Goal: Information Seeking & Learning: Learn about a topic

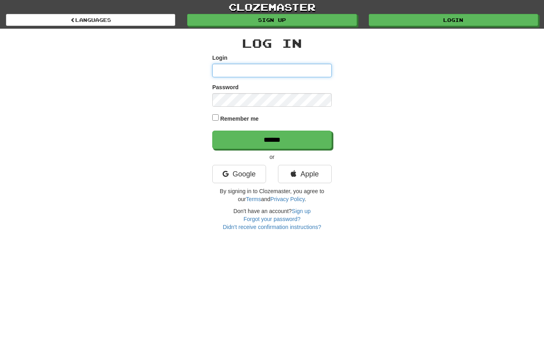
type input "**********"
click at [272, 139] on input "******" at bounding box center [272, 140] width 120 height 18
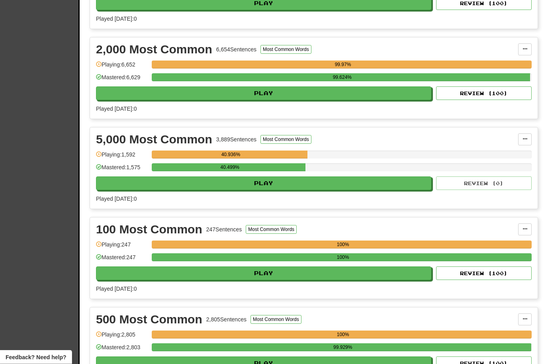
scroll to position [237, 0]
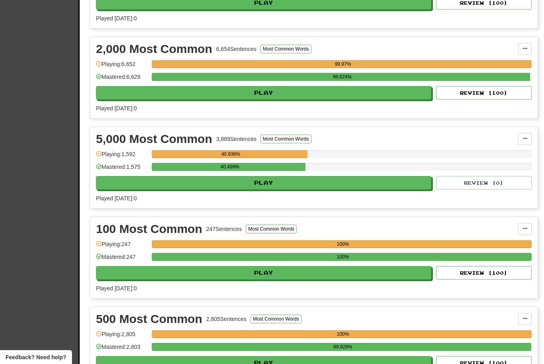
click at [338, 183] on button "Play" at bounding box center [264, 183] width 336 height 14
select select "**"
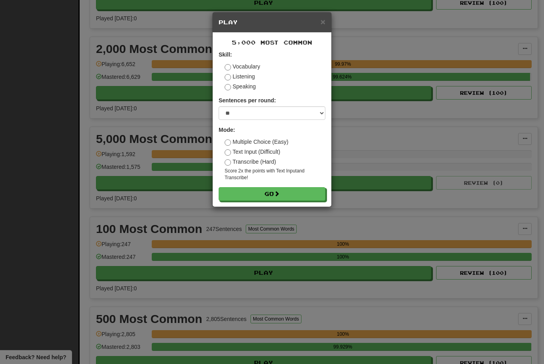
click at [297, 197] on button "Go" at bounding box center [272, 194] width 107 height 14
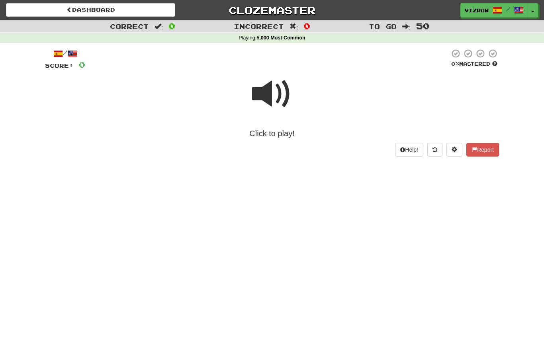
click at [283, 106] on span at bounding box center [272, 94] width 40 height 40
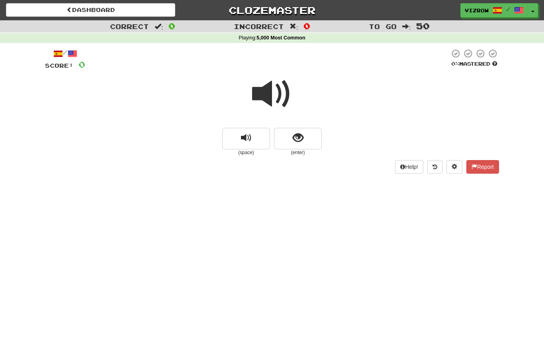
click at [294, 135] on span "show sentence" at bounding box center [298, 138] width 11 height 11
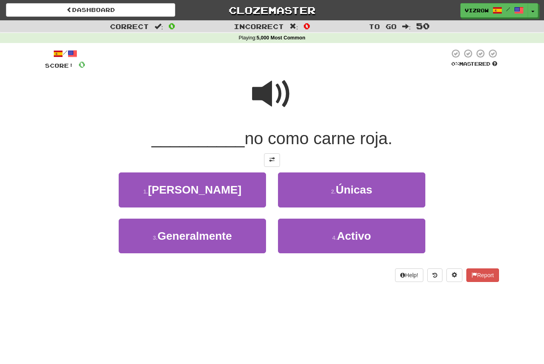
click at [239, 235] on button "3 . Generalmente" at bounding box center [192, 236] width 147 height 35
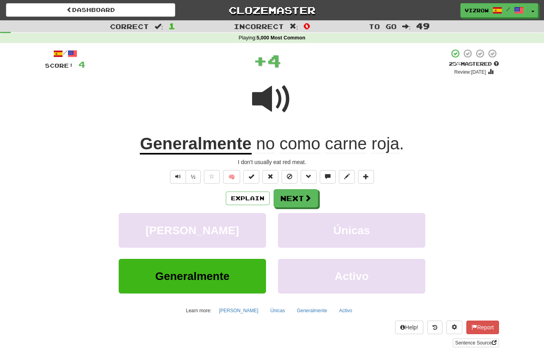
click at [253, 176] on span at bounding box center [252, 177] width 6 height 6
click at [304, 203] on button "Next" at bounding box center [296, 198] width 45 height 18
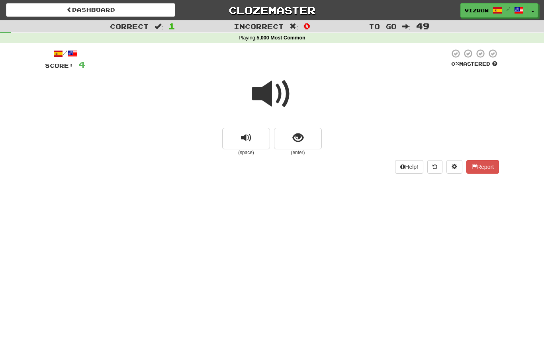
click at [306, 139] on button "show sentence" at bounding box center [298, 139] width 48 height 22
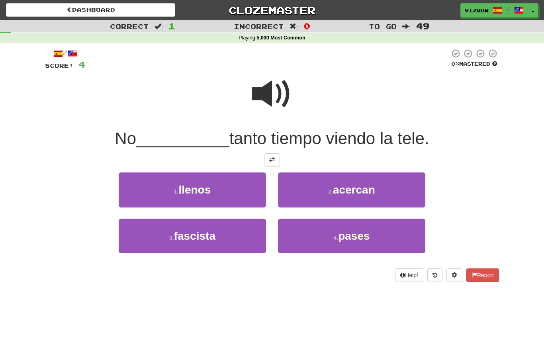
click at [364, 231] on span "pases" at bounding box center [353, 236] width 31 height 12
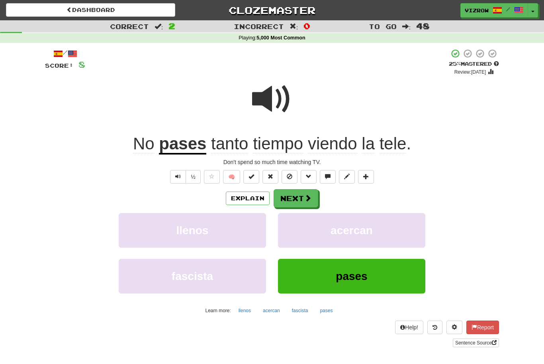
click at [259, 177] on button at bounding box center [252, 177] width 16 height 14
click at [369, 273] on button "pases" at bounding box center [351, 276] width 147 height 35
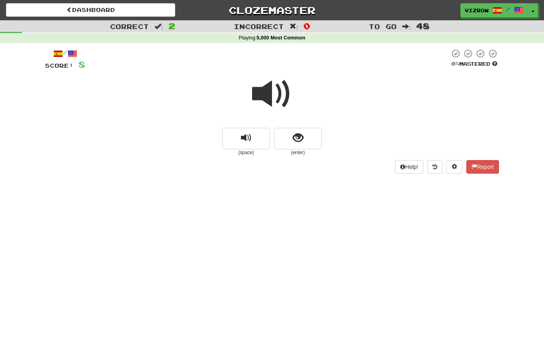
click at [305, 140] on button "show sentence" at bounding box center [298, 139] width 48 height 22
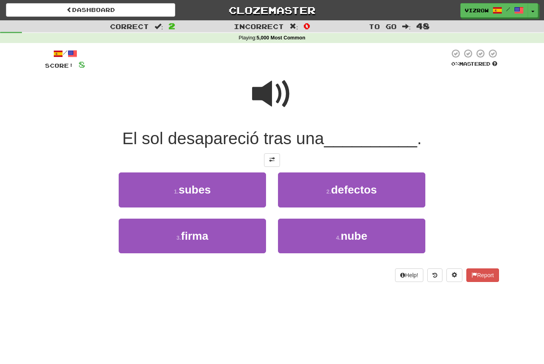
click at [349, 230] on span "nube" at bounding box center [354, 236] width 27 height 12
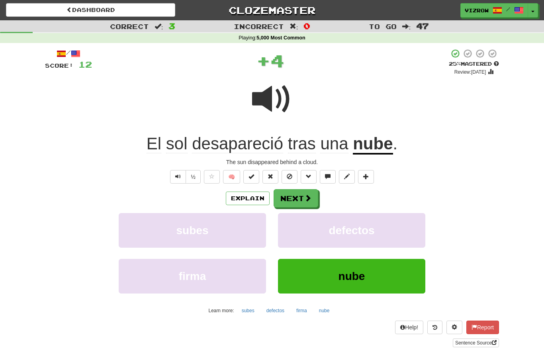
click at [251, 179] on button at bounding box center [252, 177] width 16 height 14
click at [293, 199] on button "Next" at bounding box center [296, 198] width 45 height 18
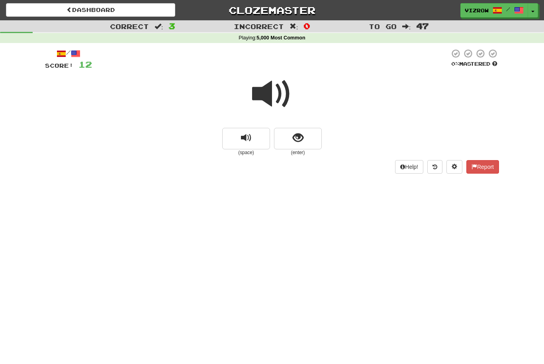
click at [313, 141] on button "show sentence" at bounding box center [298, 139] width 48 height 22
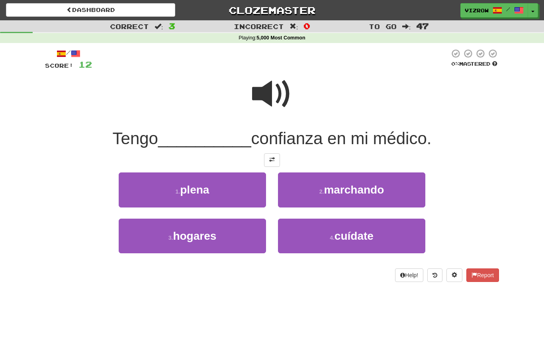
click at [226, 187] on button "1 . plena" at bounding box center [192, 190] width 147 height 35
